Goal: Browse casually: Explore the website without a specific task or goal

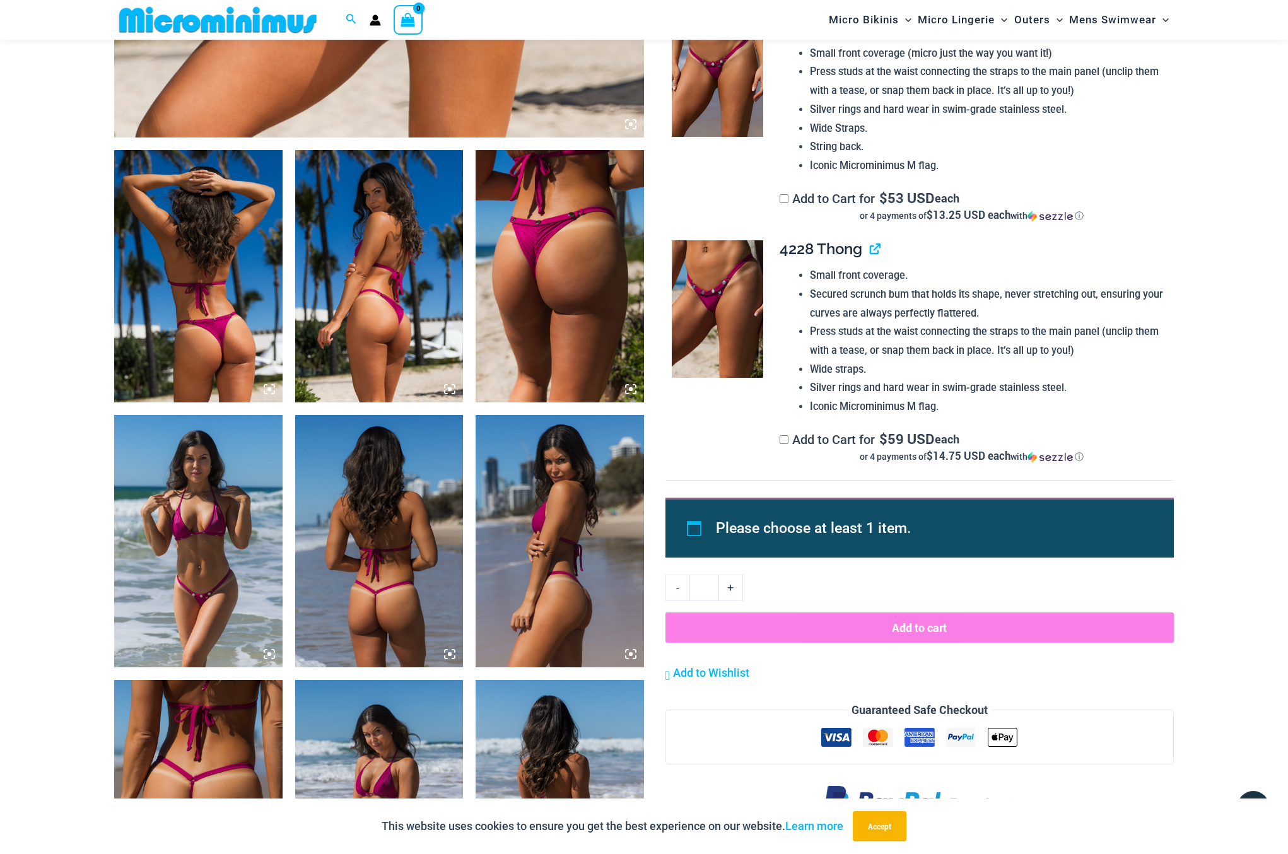
scroll to position [1093, 0]
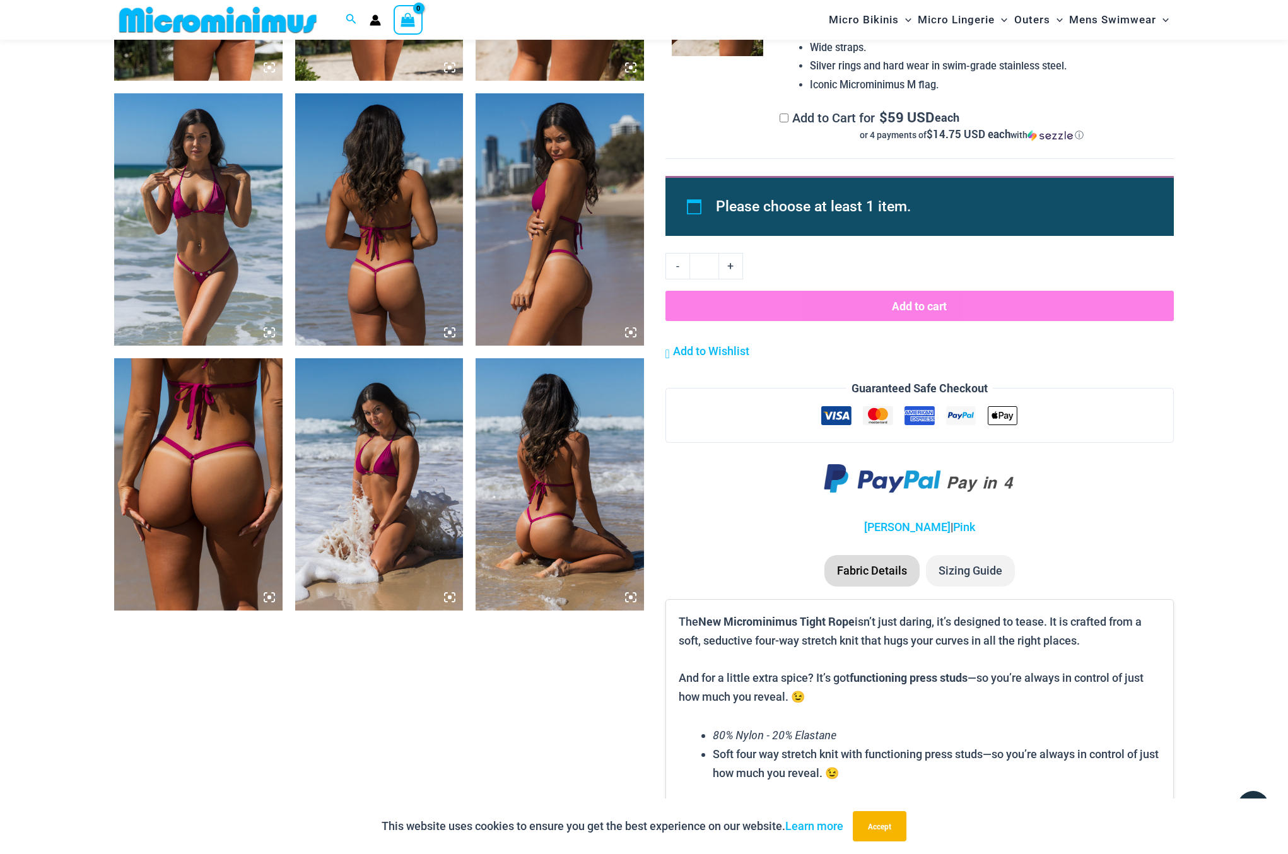
click at [626, 706] on section "Keep Shopping Tight Rope Pink Tight Rope Pink Pack $ 165 USD Original price was…" at bounding box center [643, 183] width 1059 height 2324
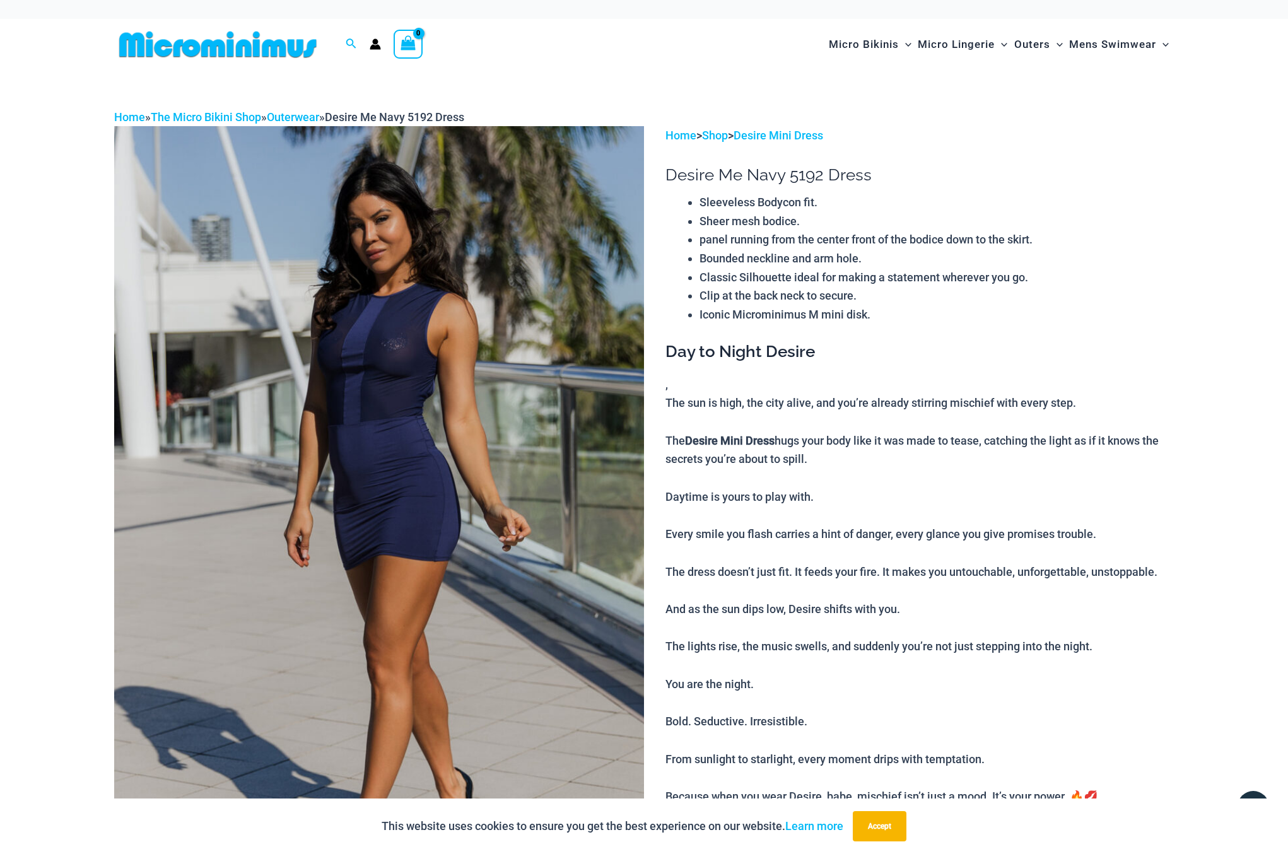
click at [1107, 718] on p "The sun is high, the city alive, and you’re already stirring mischief with ever…" at bounding box center [919, 599] width 508 height 412
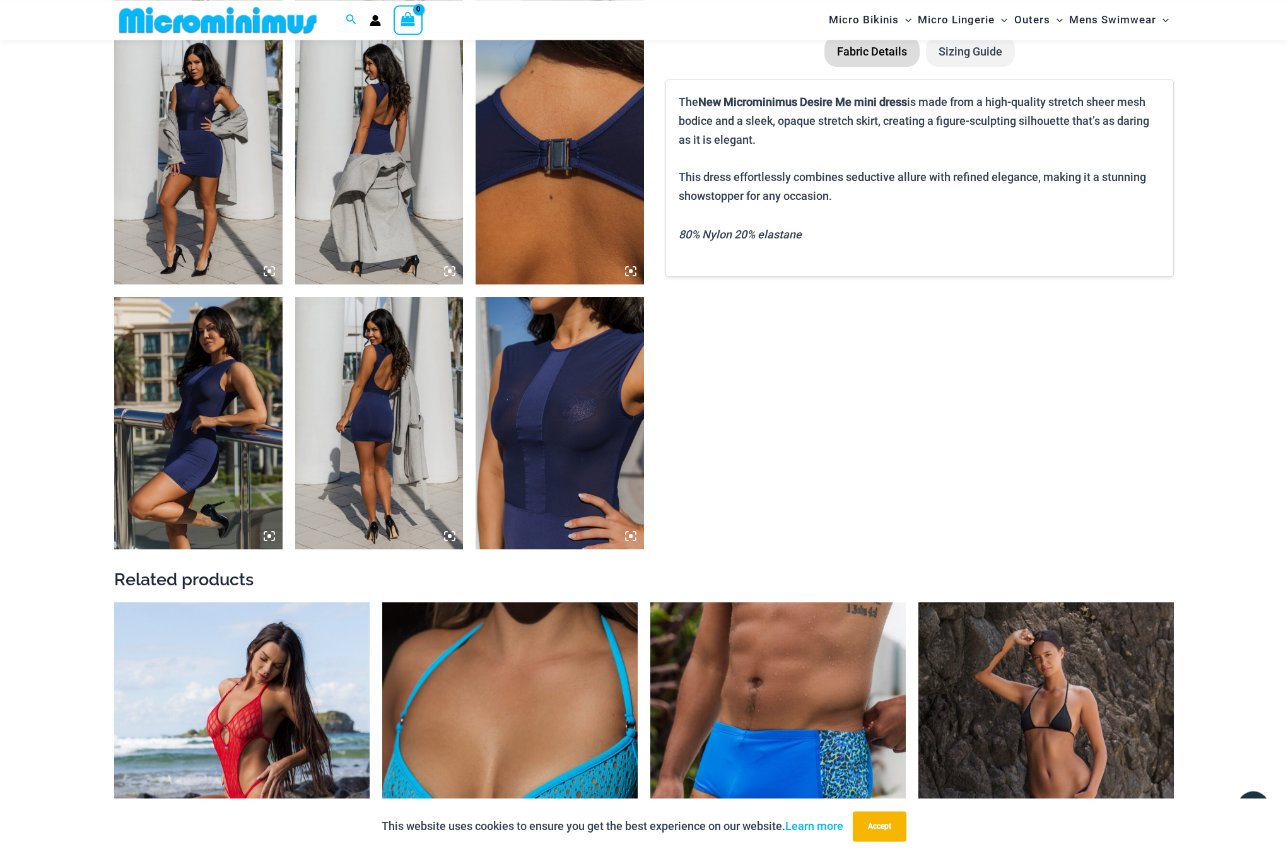
scroll to position [1212, 0]
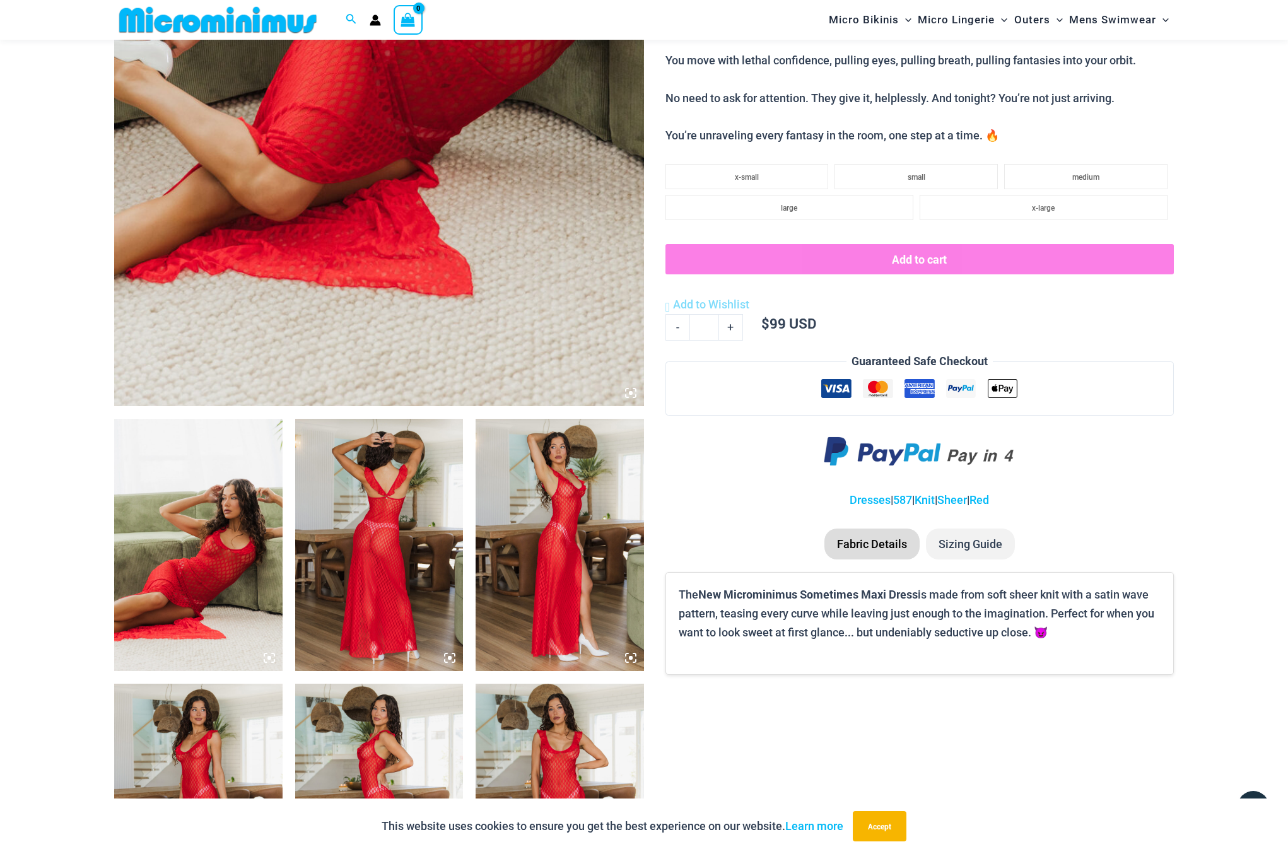
scroll to position [889, 0]
